Goal: Task Accomplishment & Management: Use online tool/utility

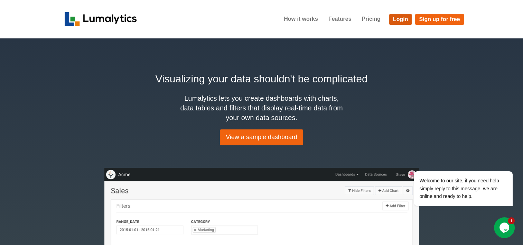
click at [405, 19] on link "Login" at bounding box center [400, 19] width 23 height 11
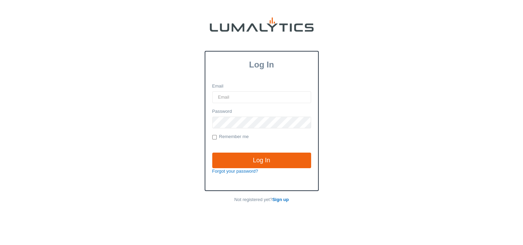
click at [258, 93] on input "Email" at bounding box center [261, 97] width 99 height 12
type input "twheeler@valleytruckparts.com"
click at [212, 152] on input "Log In" at bounding box center [261, 160] width 99 height 16
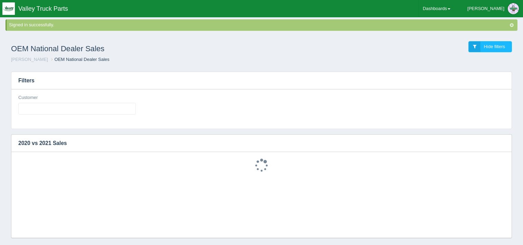
select select
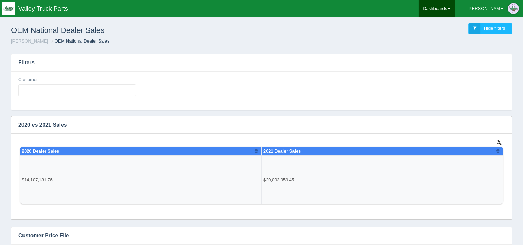
click at [454, 11] on link "Dashboards" at bounding box center [437, 8] width 36 height 17
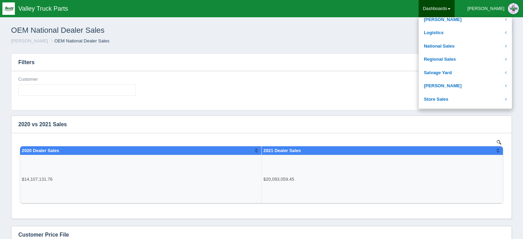
scroll to position [138, 0]
click at [464, 40] on link "National Sales" at bounding box center [465, 45] width 93 height 13
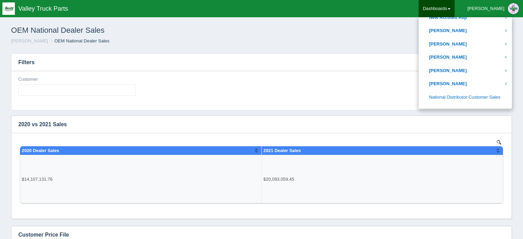
scroll to position [346, 0]
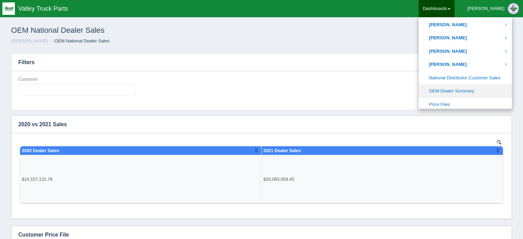
click at [482, 93] on link "OEM Dealer Summary" at bounding box center [465, 91] width 93 height 13
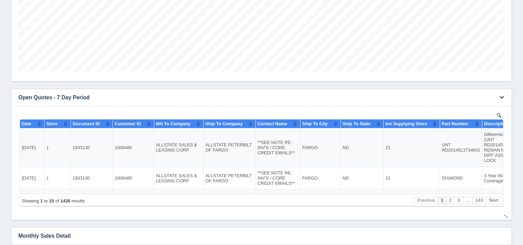
scroll to position [242, 0]
click at [502, 95] on icon "button" at bounding box center [501, 96] width 4 height 4
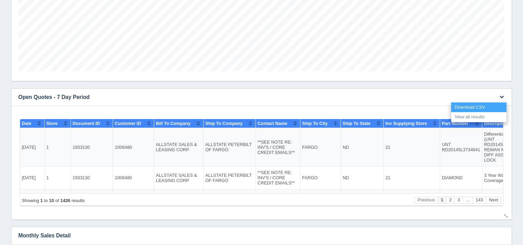
click at [474, 105] on link "Download CSV" at bounding box center [478, 107] width 55 height 10
